Goal: Transaction & Acquisition: Purchase product/service

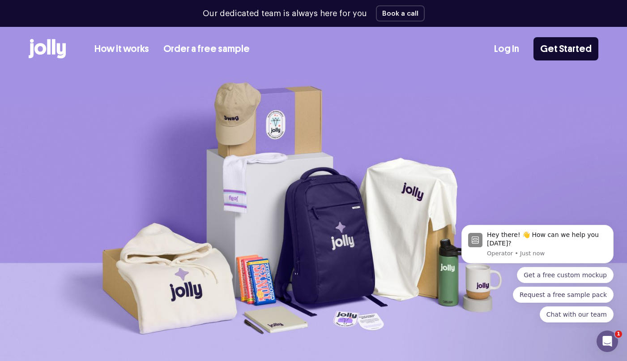
click at [132, 46] on link "How it works" at bounding box center [121, 49] width 55 height 15
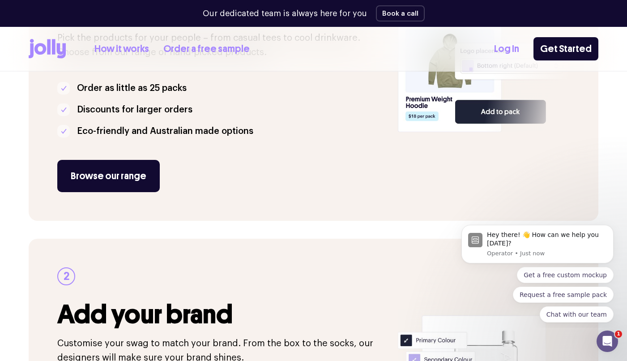
scroll to position [265, 0]
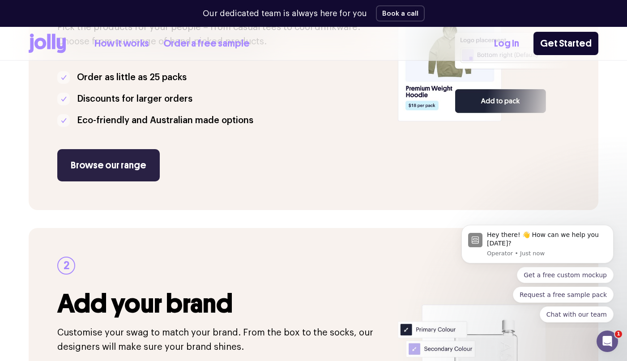
click at [134, 164] on link "Browse our range" at bounding box center [108, 165] width 102 height 32
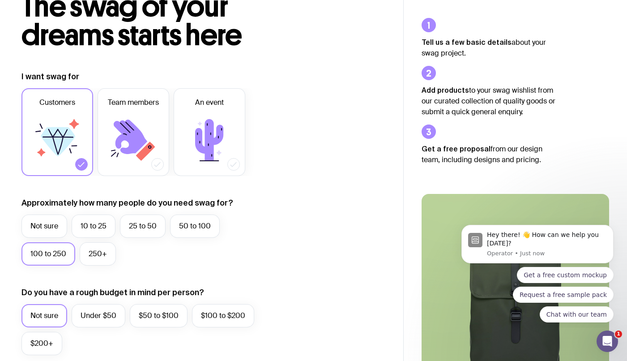
scroll to position [75, 0]
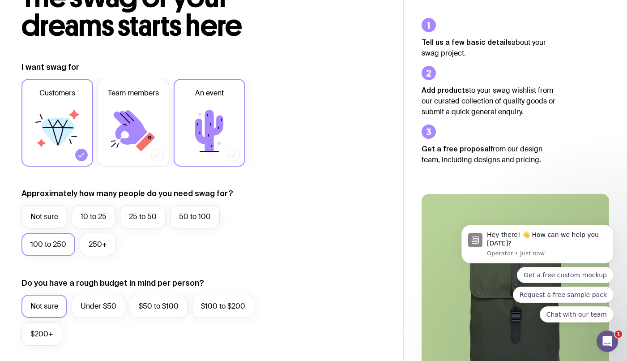
click at [210, 108] on icon at bounding box center [210, 131] width 54 height 54
click at [0, 0] on input "An event" at bounding box center [0, 0] width 0 height 0
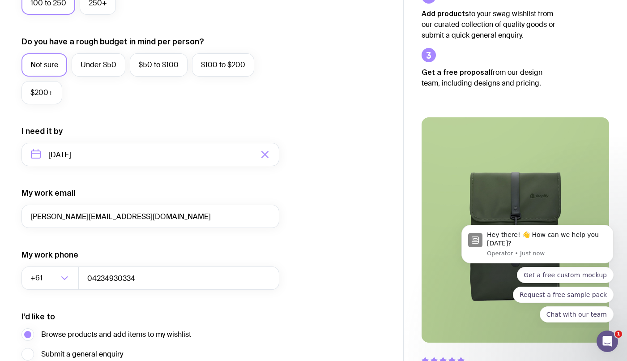
scroll to position [351, 0]
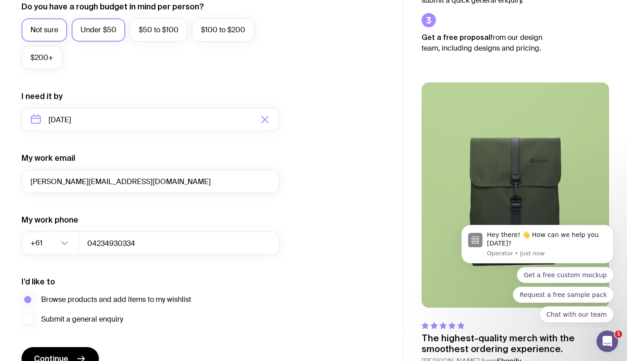
click at [109, 29] on label "Under $50" at bounding box center [99, 29] width 54 height 23
click at [0, 0] on input "Under $50" at bounding box center [0, 0] width 0 height 0
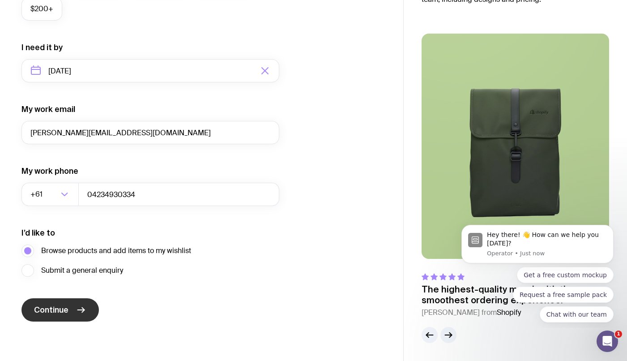
click at [69, 314] on button "Continue" at bounding box center [59, 309] width 77 height 23
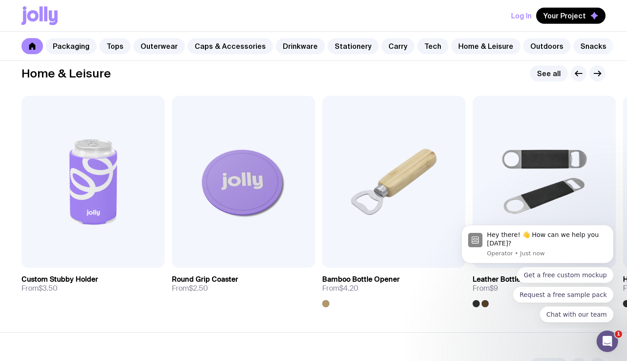
scroll to position [2466, 0]
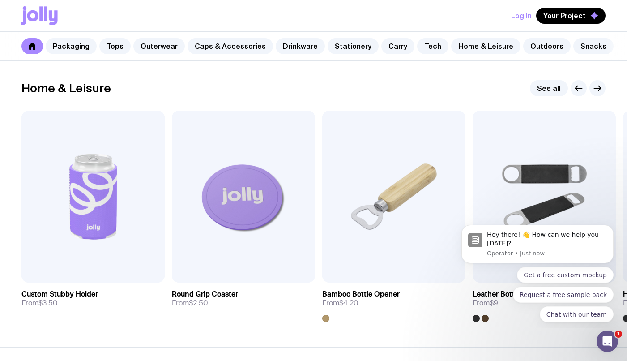
click at [600, 78] on section "Home & Leisure See all Add to wishlist View Custom Stubby Holder From $3.50 Add…" at bounding box center [313, 201] width 627 height 292
click at [599, 85] on icon "button" at bounding box center [597, 88] width 11 height 11
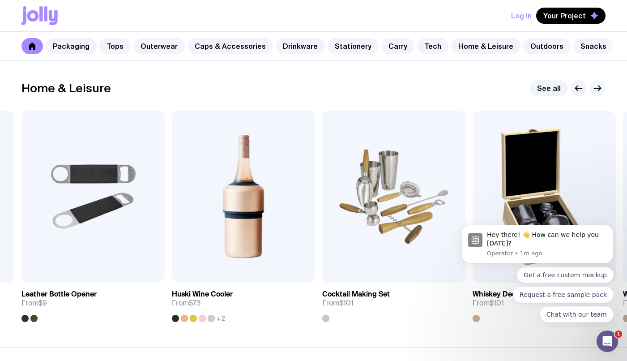
click at [599, 85] on icon "button" at bounding box center [597, 88] width 11 height 11
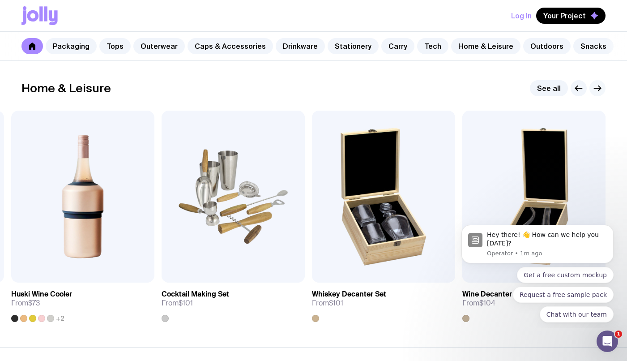
click at [599, 85] on icon "button" at bounding box center [597, 88] width 11 height 11
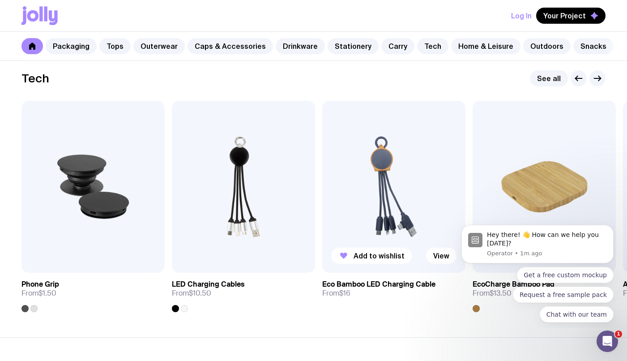
scroll to position [2174, 0]
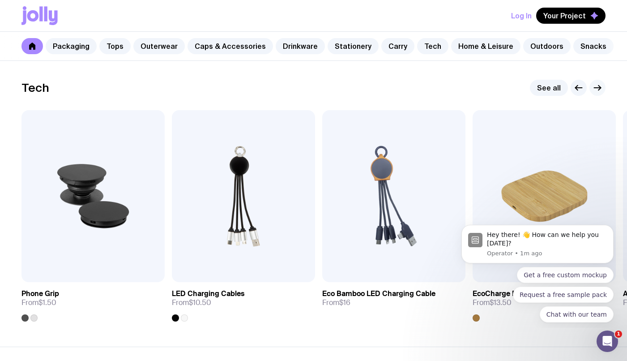
click at [596, 86] on icon "button" at bounding box center [597, 87] width 11 height 11
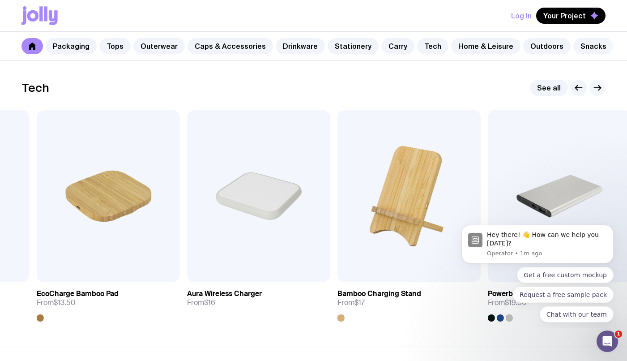
click at [596, 86] on icon "button" at bounding box center [597, 87] width 11 height 11
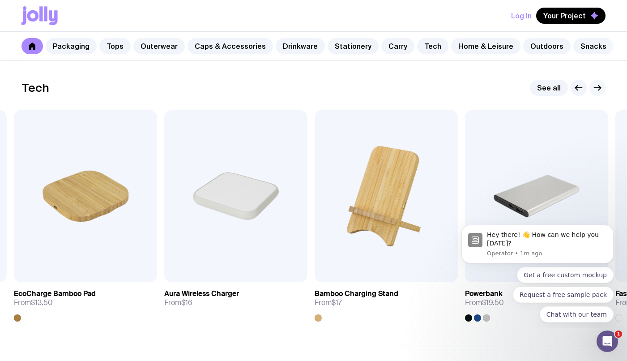
click at [596, 86] on icon "button" at bounding box center [597, 87] width 11 height 11
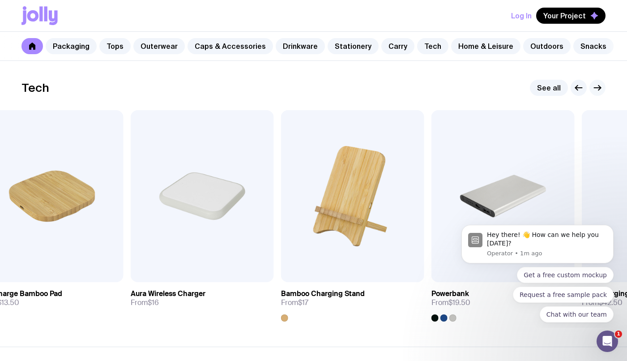
click at [596, 86] on icon "button" at bounding box center [597, 87] width 11 height 11
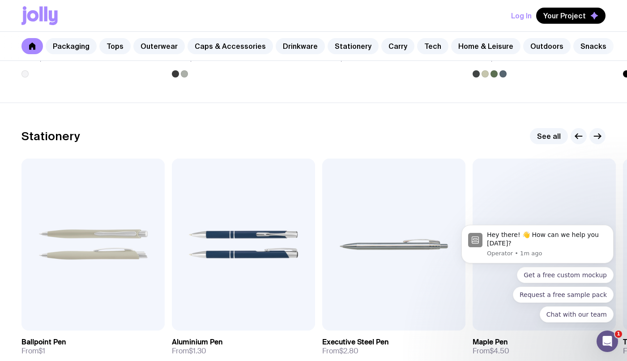
scroll to position [1576, 0]
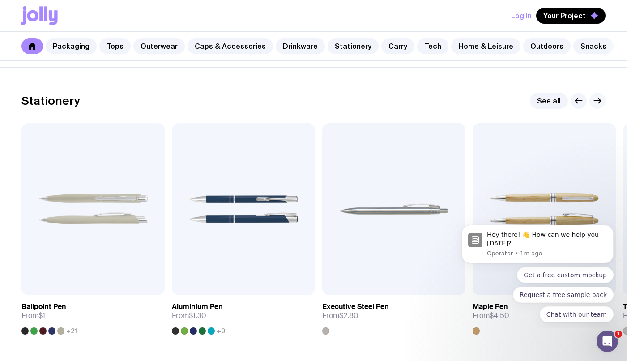
click at [595, 102] on icon "button" at bounding box center [597, 100] width 11 height 11
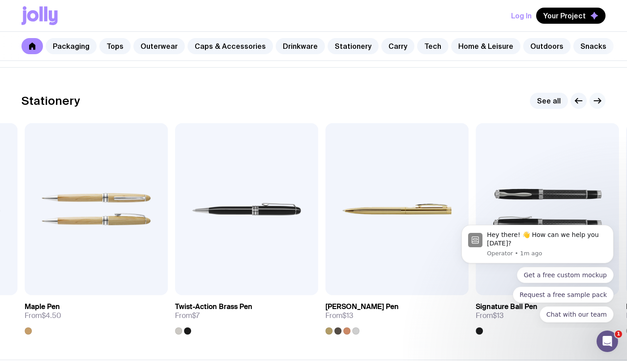
click at [595, 102] on icon "button" at bounding box center [597, 100] width 11 height 11
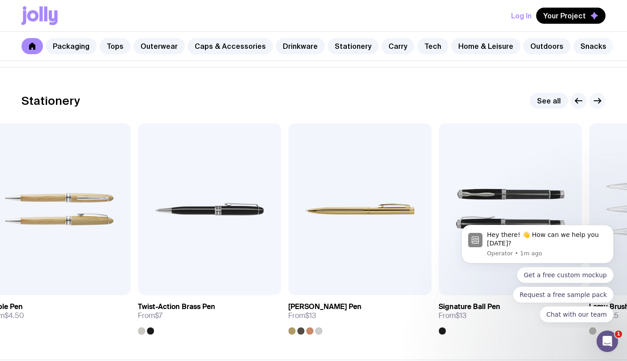
click at [595, 102] on icon "button" at bounding box center [597, 100] width 11 height 11
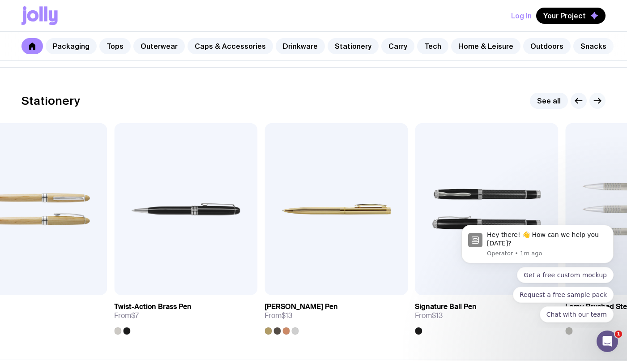
click at [595, 102] on icon "button" at bounding box center [597, 100] width 11 height 11
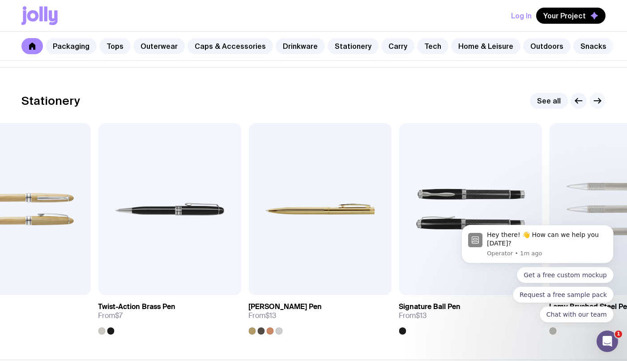
click at [595, 102] on icon "button" at bounding box center [597, 100] width 11 height 11
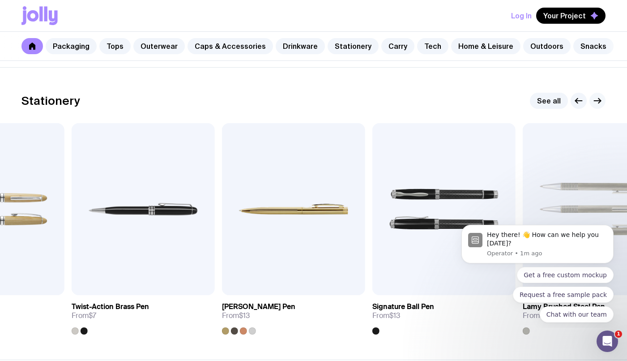
click at [595, 102] on icon "button" at bounding box center [597, 100] width 11 height 11
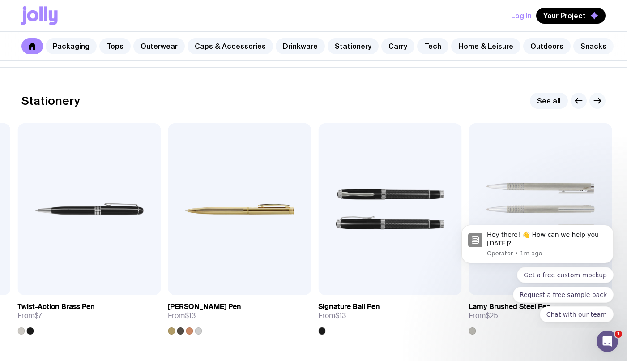
click at [595, 102] on icon "button" at bounding box center [597, 100] width 11 height 11
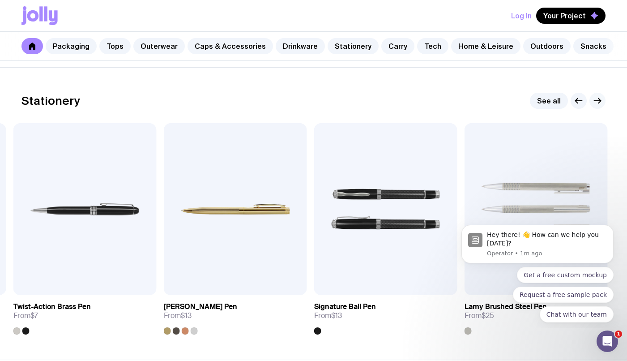
click at [595, 102] on icon "button" at bounding box center [597, 100] width 11 height 11
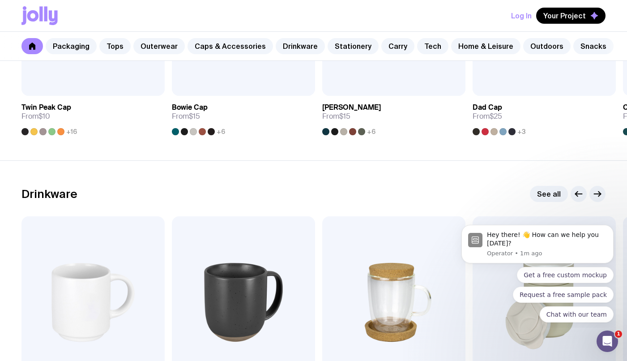
scroll to position [1246, 0]
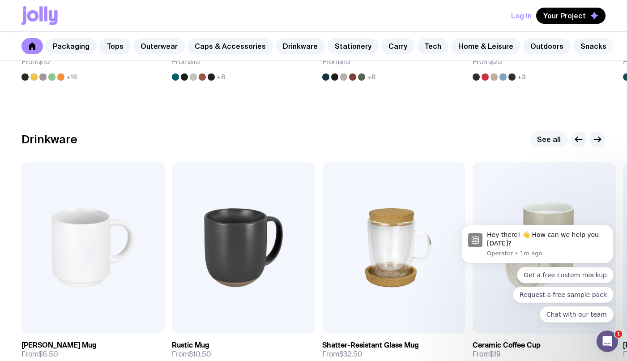
click at [547, 136] on link "See all" at bounding box center [549, 139] width 38 height 16
